Goal: Task Accomplishment & Management: Manage account settings

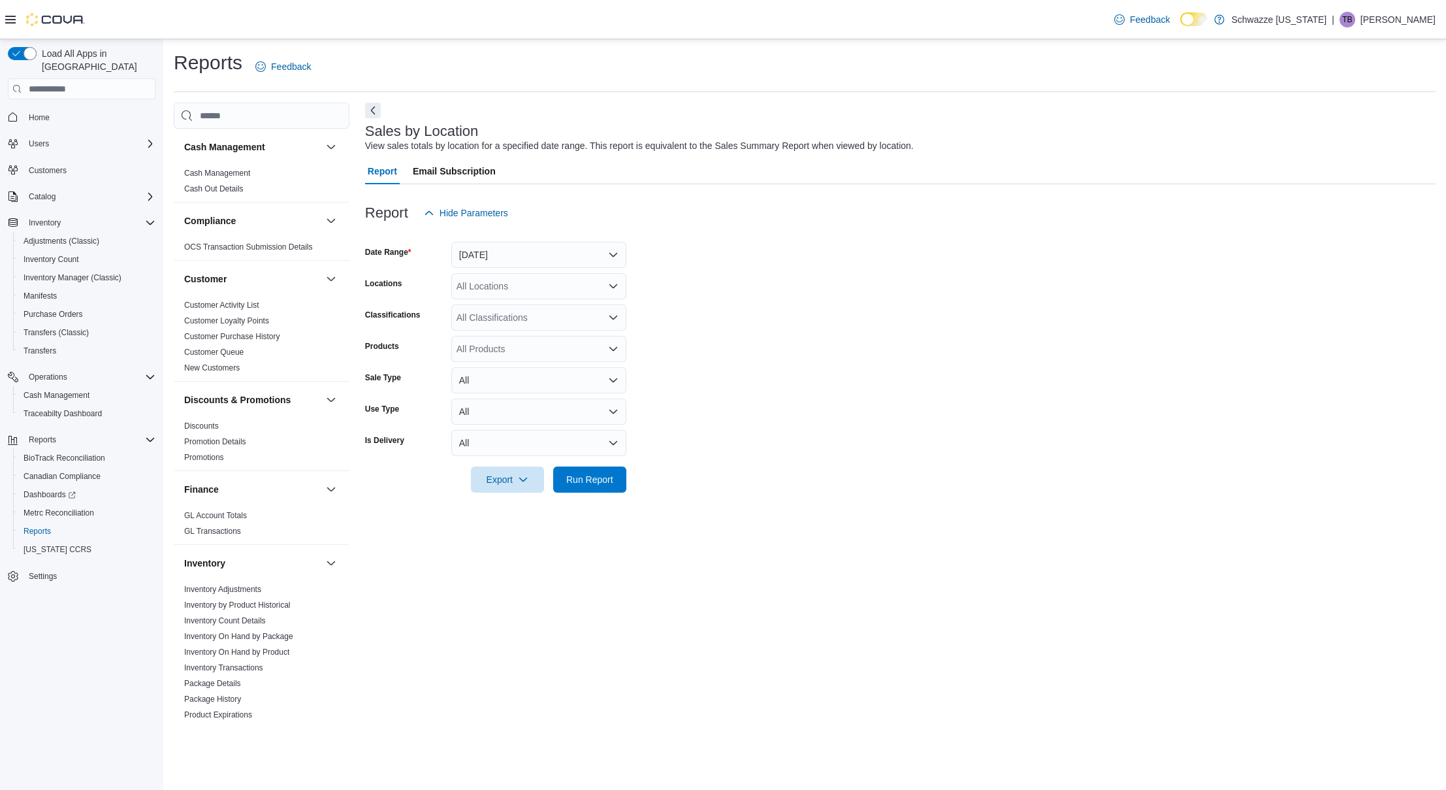
click at [1378, 17] on div "| TB Terrell Banks" at bounding box center [1384, 20] width 104 height 16
click at [1362, 127] on span "Sign Out" at bounding box center [1351, 132] width 35 height 13
